Goal: Transaction & Acquisition: Purchase product/service

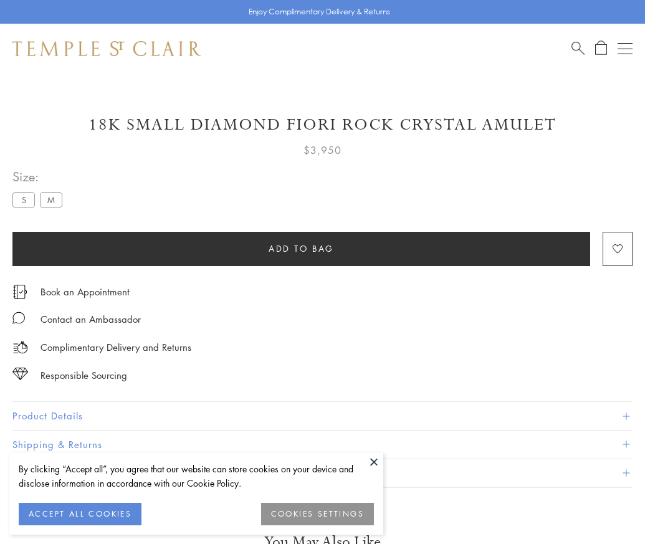
scroll to position [20, 0]
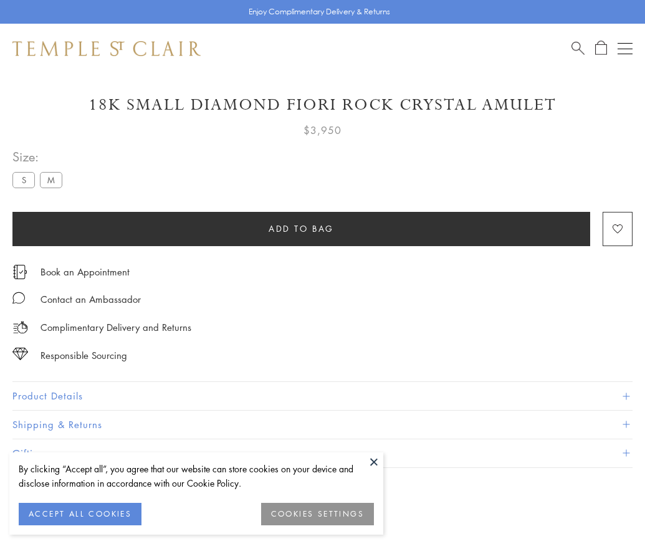
click at [301, 228] on span "Add to bag" at bounding box center [301, 229] width 65 height 14
